Goal: Task Accomplishment & Management: Use online tool/utility

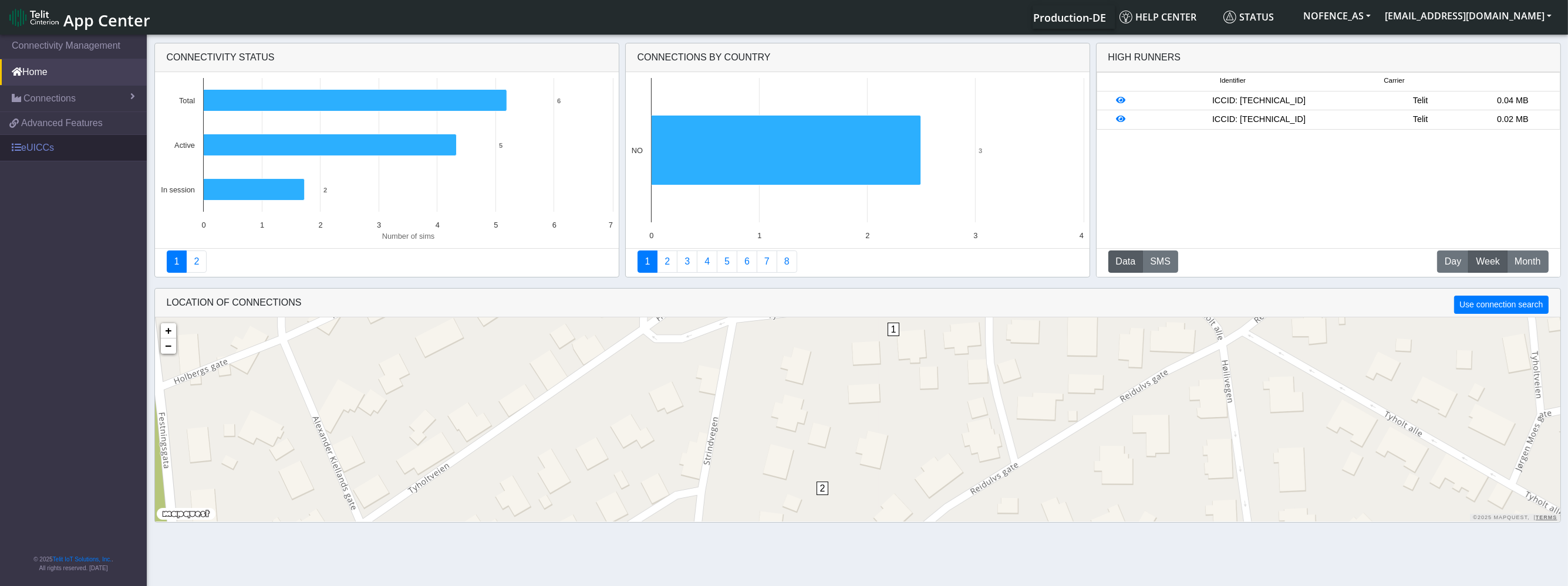
click at [63, 145] on link "eUICCs" at bounding box center [73, 148] width 147 height 26
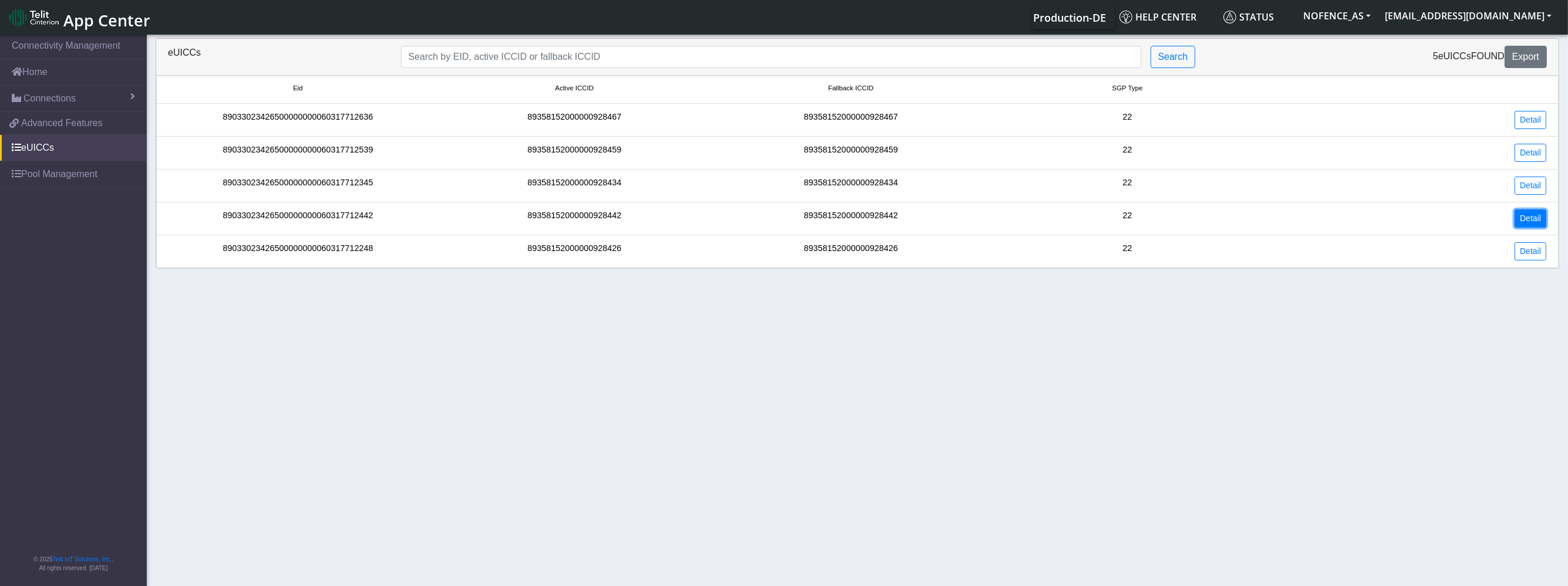
click at [1522, 214] on link "Detail" at bounding box center [1530, 218] width 32 height 18
click at [1526, 245] on link "Detail" at bounding box center [1530, 251] width 32 height 18
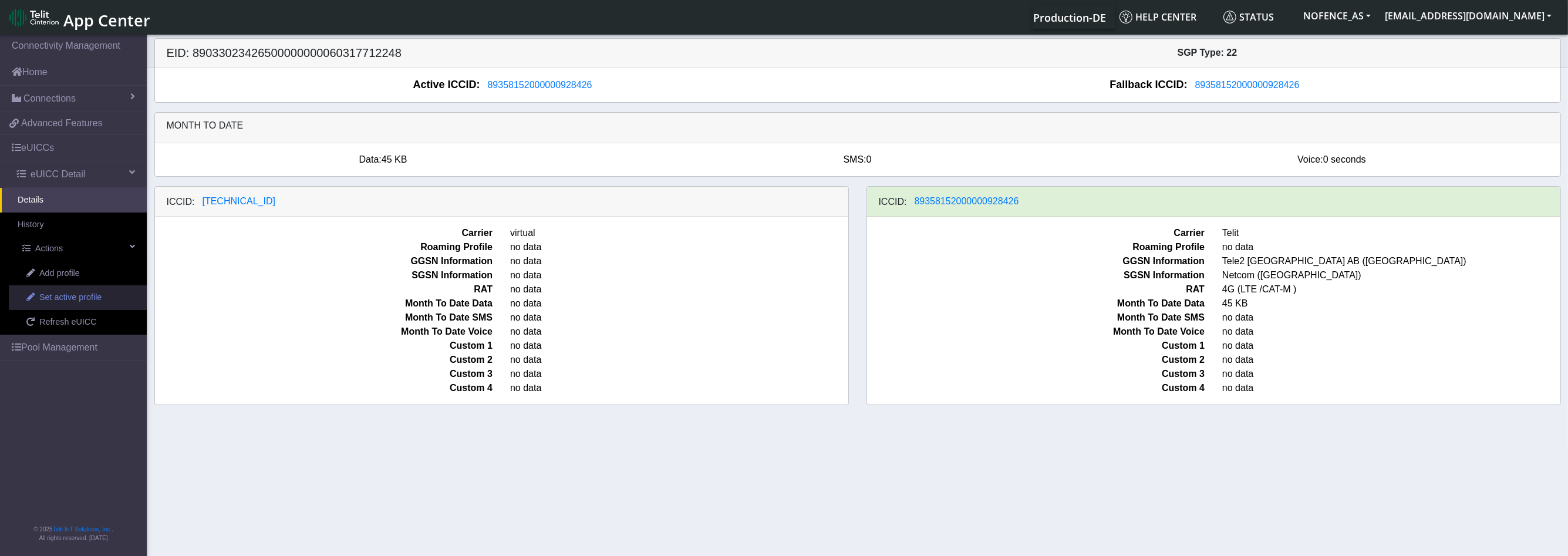
click at [35, 303] on link "Set active profile" at bounding box center [77, 298] width 138 height 25
select select
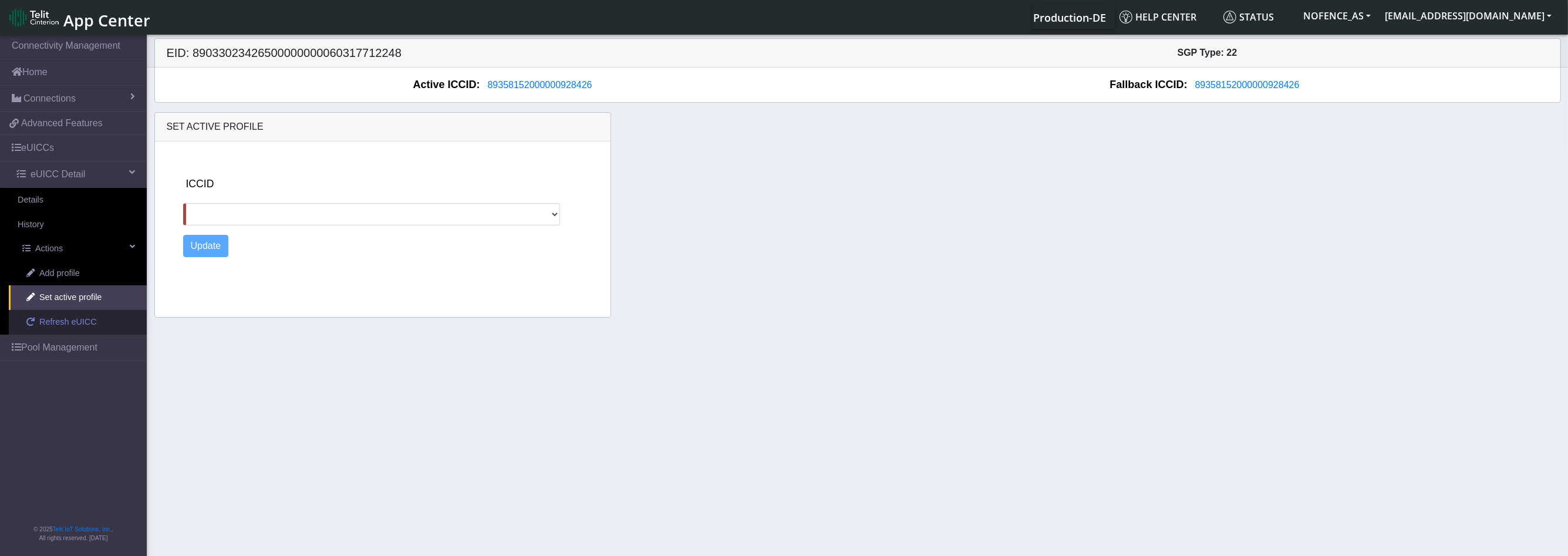
click at [72, 317] on span "Refresh eUICC" at bounding box center [68, 322] width 58 height 13
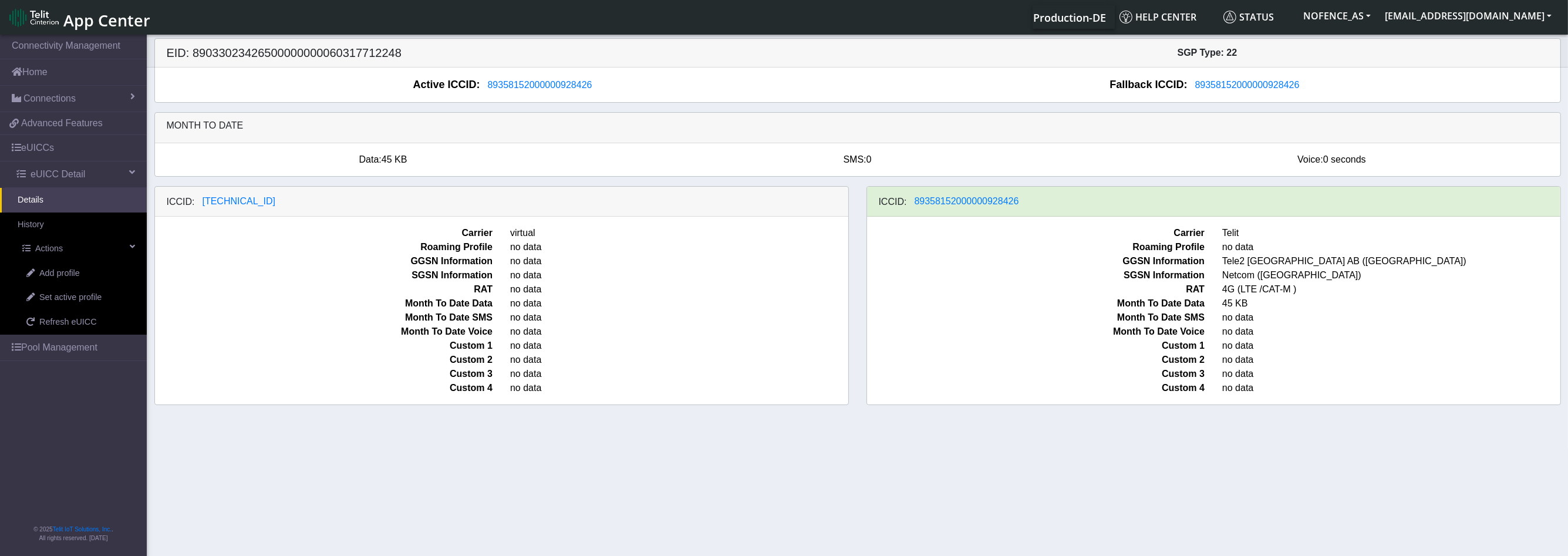
click at [32, 24] on img at bounding box center [33, 18] width 49 height 19
